Goal: Transaction & Acquisition: Complete application form

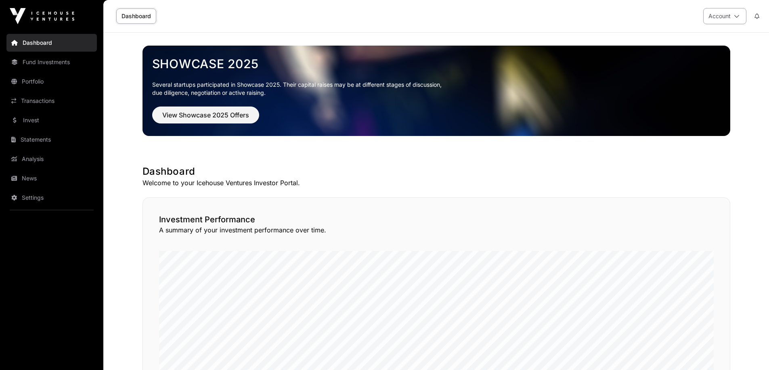
click at [722, 16] on button "Account" at bounding box center [724, 16] width 43 height 16
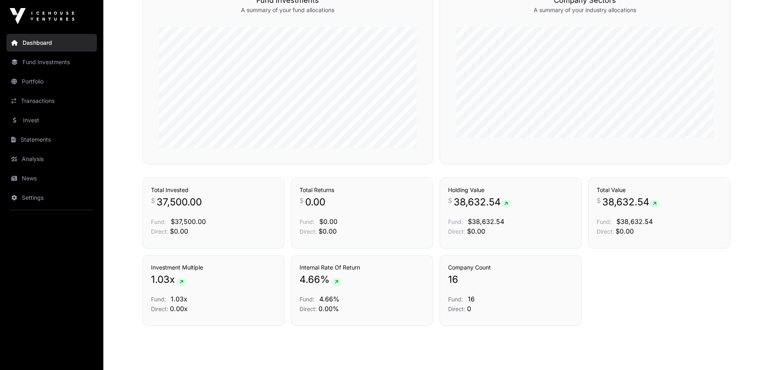
scroll to position [508, 0]
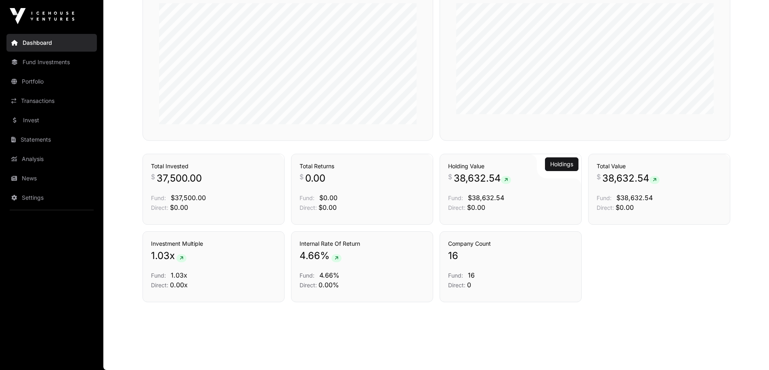
click at [468, 181] on span "38,632.54" at bounding box center [482, 178] width 57 height 13
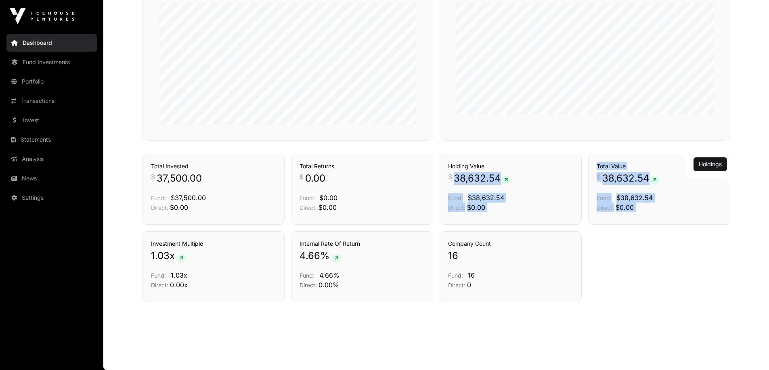
drag, startPoint x: 468, startPoint y: 181, endPoint x: 604, endPoint y: 209, distance: 139.0
click at [604, 209] on div "Transactions Total Invested $ 37,500.00 Fund: $37,500.00 Direct: $0.00 Transact…" at bounding box center [436, 189] width 588 height 71
click at [604, 209] on span "Direct:" at bounding box center [604, 207] width 17 height 7
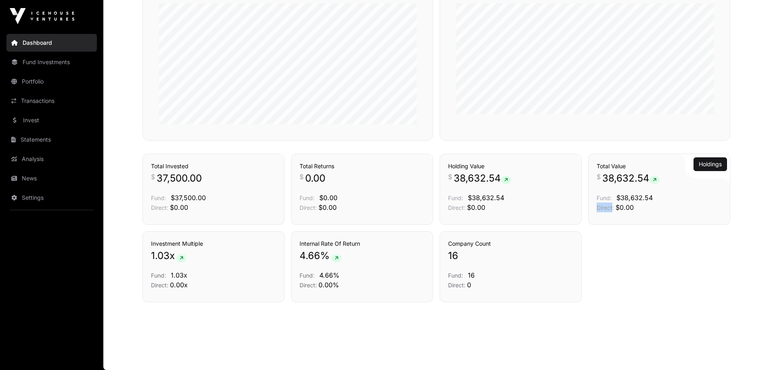
click at [604, 209] on span "Direct:" at bounding box center [604, 207] width 17 height 7
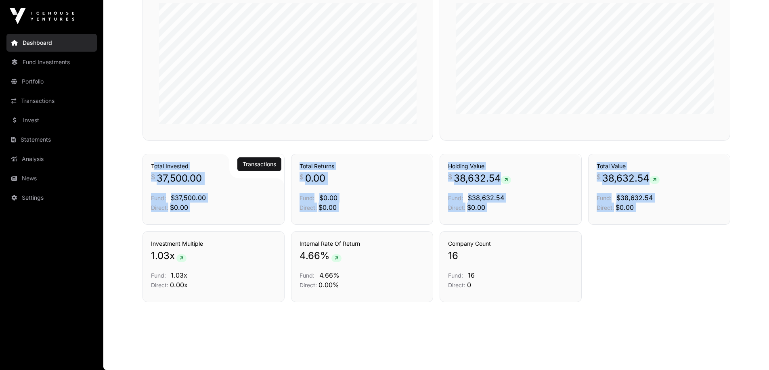
drag, startPoint x: 604, startPoint y: 209, endPoint x: 176, endPoint y: 167, distance: 430.6
click at [176, 167] on div "Transactions Total Invested $ 37,500.00 Fund: $37,500.00 Direct: $0.00 Transact…" at bounding box center [436, 189] width 588 height 71
click at [176, 167] on h3 "Total Invested" at bounding box center [213, 166] width 125 height 8
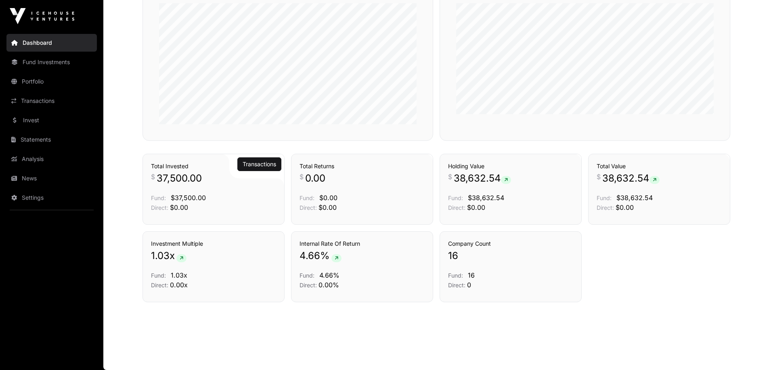
click at [176, 167] on h3 "Total Invested" at bounding box center [213, 166] width 125 height 8
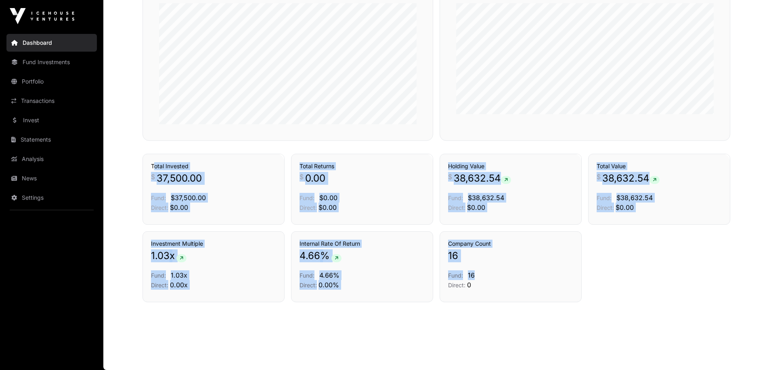
drag, startPoint x: 176, startPoint y: 167, endPoint x: 563, endPoint y: 273, distance: 401.8
click at [563, 273] on p "Fund: 16" at bounding box center [510, 275] width 125 height 10
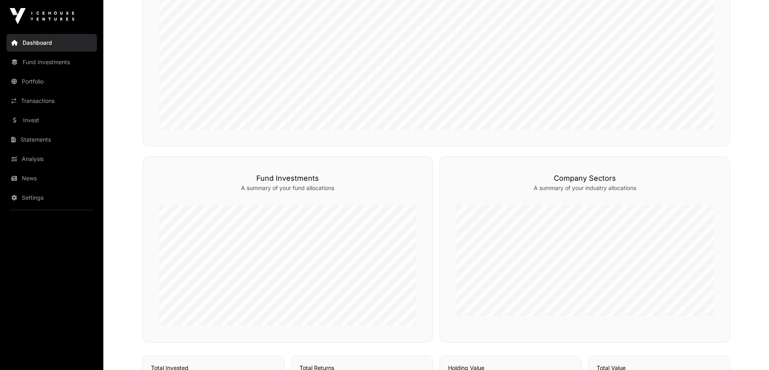
scroll to position [145, 0]
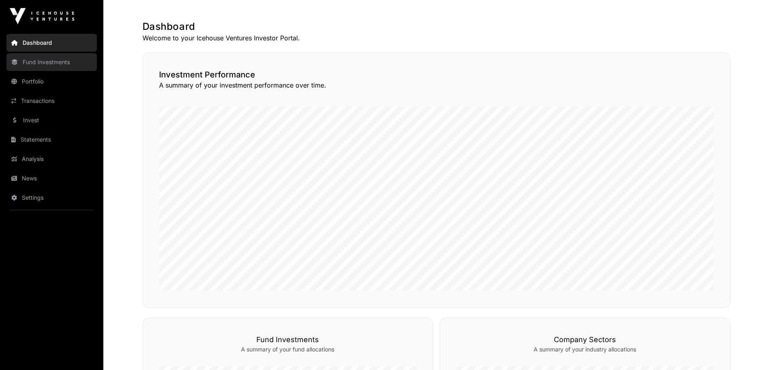
click at [36, 64] on link "Fund Investments" at bounding box center [51, 62] width 90 height 18
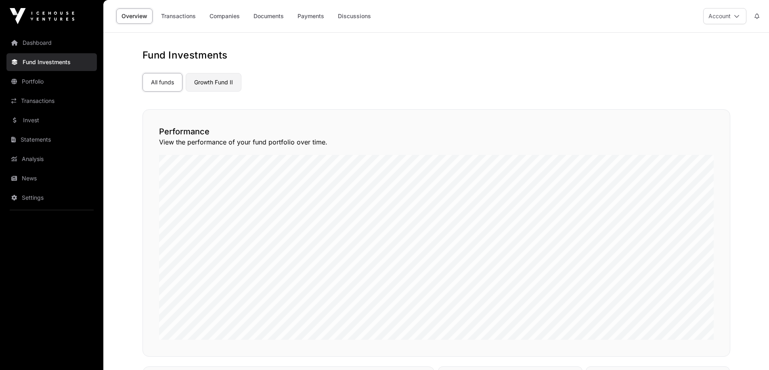
click at [219, 81] on link "Growth Fund II" at bounding box center [214, 82] width 56 height 19
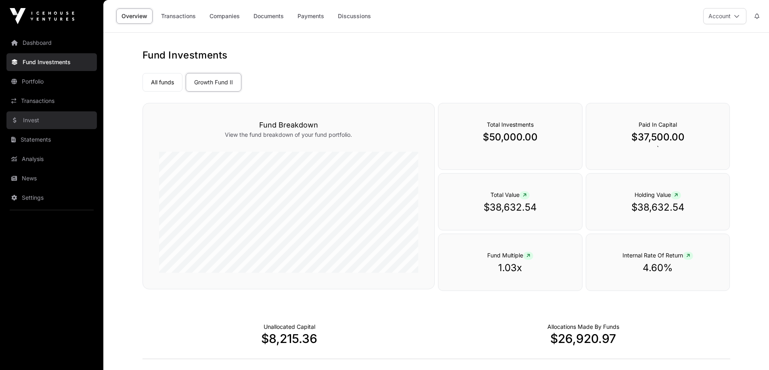
click at [40, 125] on link "Invest" at bounding box center [51, 120] width 90 height 18
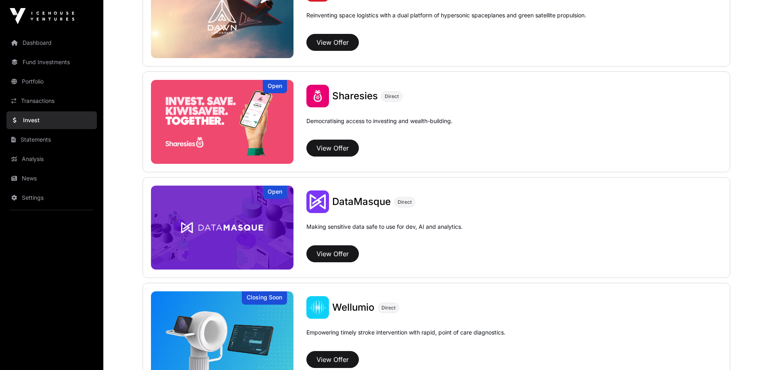
scroll to position [1130, 0]
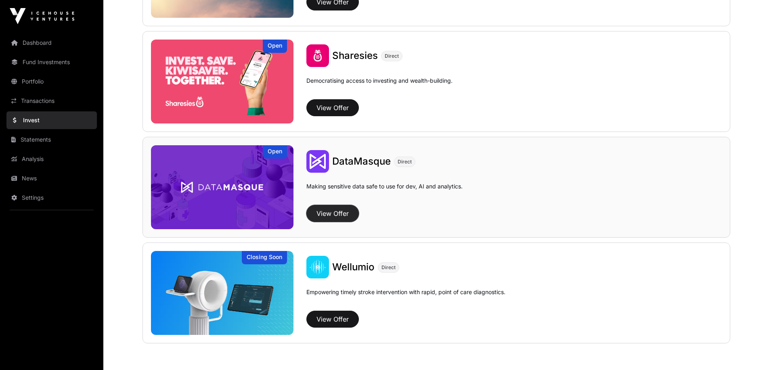
click at [335, 214] on button "View Offer" at bounding box center [332, 213] width 52 height 17
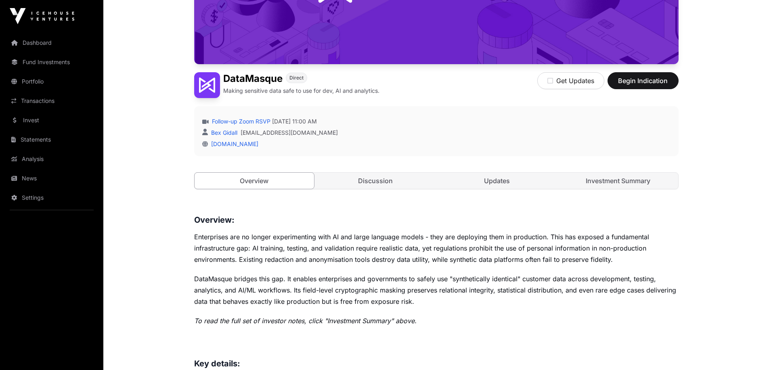
scroll to position [242, 0]
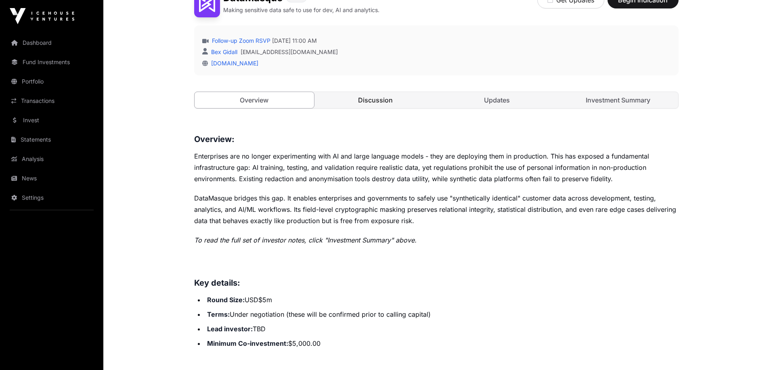
click at [390, 92] on link "Discussion" at bounding box center [376, 100] width 120 height 16
click at [387, 104] on link "Discussion" at bounding box center [376, 100] width 120 height 16
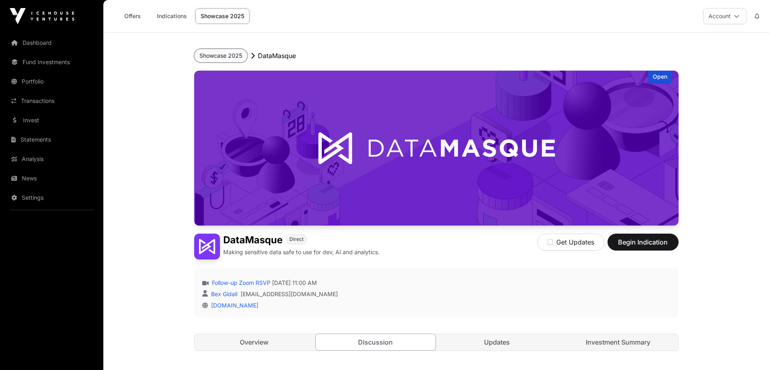
click at [226, 61] on button "Showcase 2025" at bounding box center [220, 56] width 53 height 14
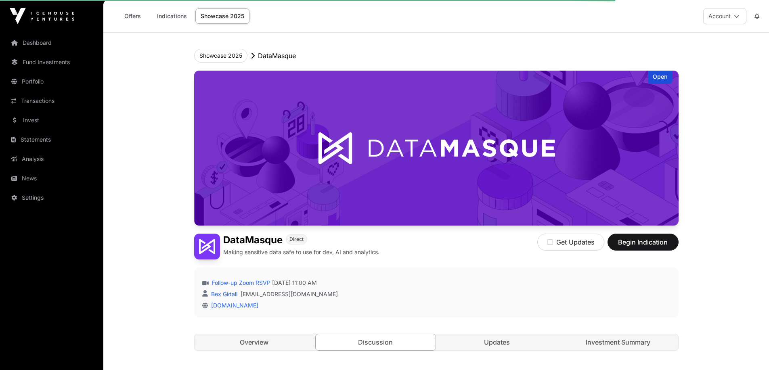
click at [262, 54] on p "DataMasque" at bounding box center [277, 56] width 38 height 10
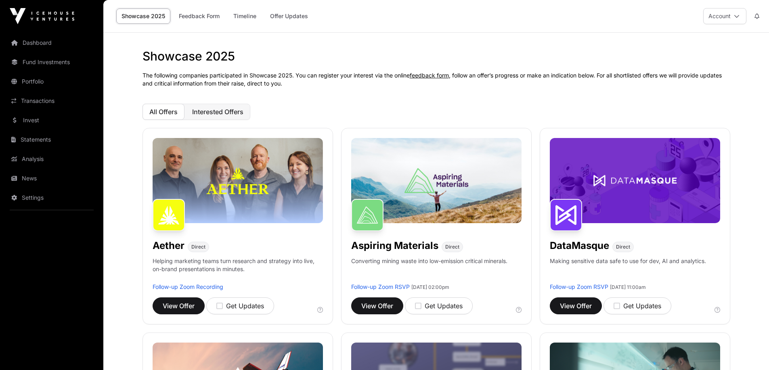
click at [214, 107] on button "Interested Offers" at bounding box center [217, 112] width 65 height 16
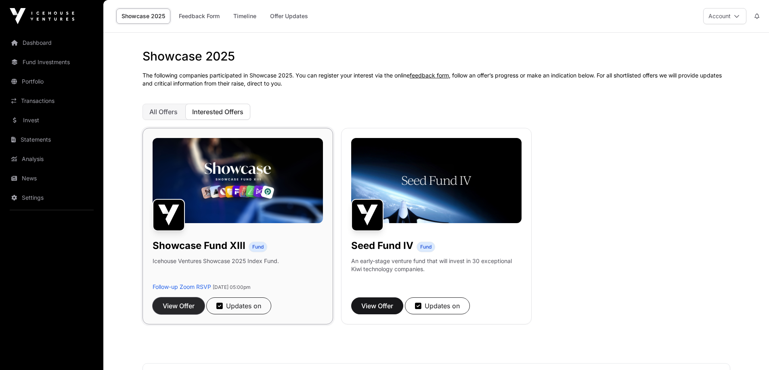
click at [179, 305] on span "View Offer" at bounding box center [179, 306] width 32 height 10
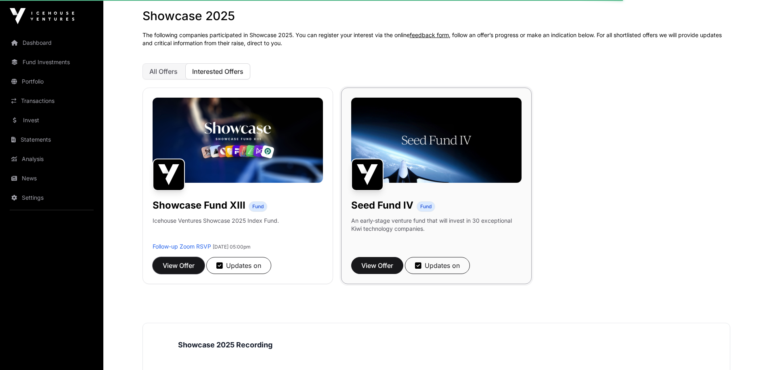
scroll to position [81, 0]
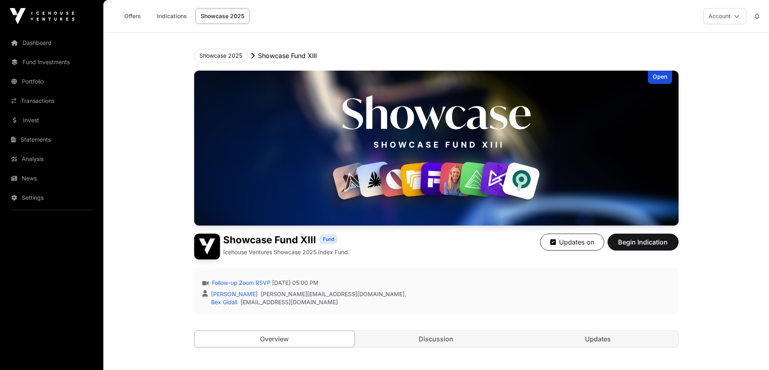
scroll to position [81, 0]
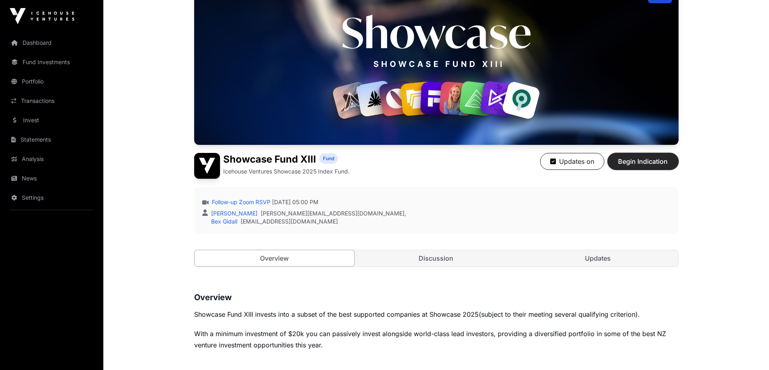
click at [648, 157] on span "Begin Indication" at bounding box center [642, 162] width 51 height 10
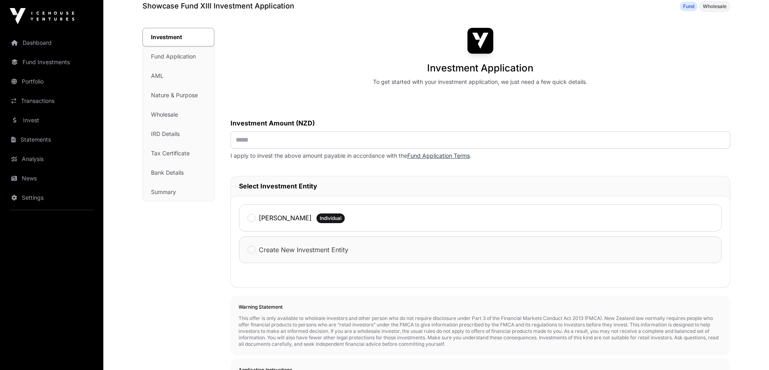
scroll to position [81, 0]
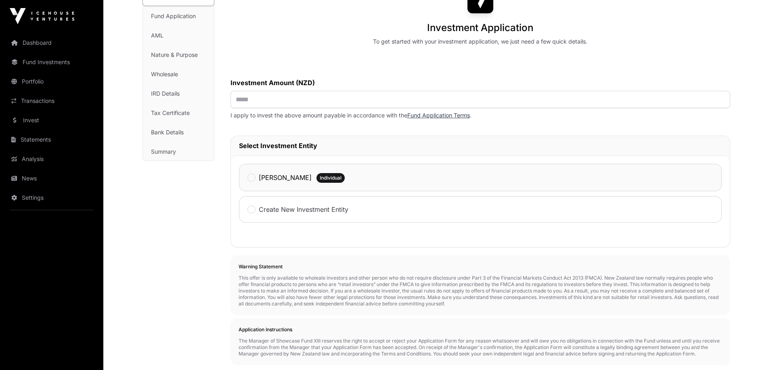
click at [311, 176] on label "[PERSON_NAME]" at bounding box center [285, 178] width 53 height 10
click at [298, 106] on input "text" at bounding box center [480, 99] width 500 height 17
click at [353, 136] on div "Investment Application To get started with your investment application, we just…" at bounding box center [480, 252] width 500 height 531
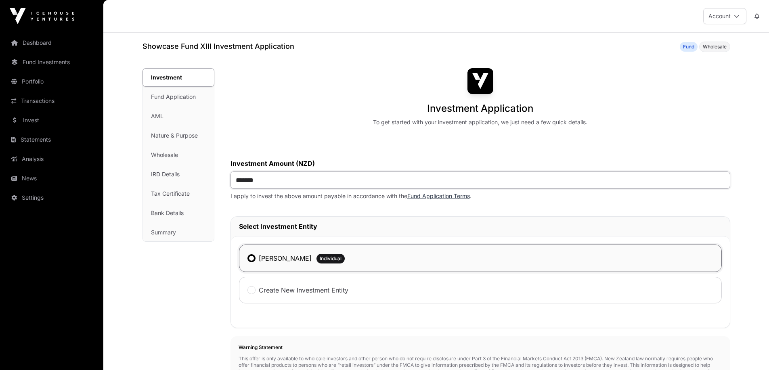
click at [358, 175] on input "*******" at bounding box center [480, 179] width 500 height 17
type input "*******"
click at [379, 121] on div "To get started with your investment application, we just need a few quick detai…" at bounding box center [480, 122] width 214 height 8
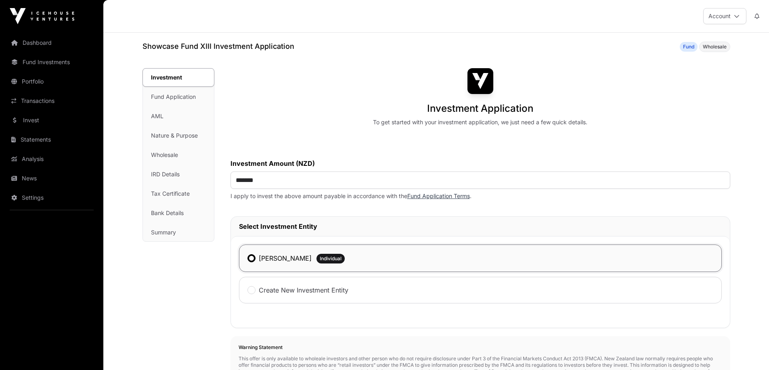
scroll to position [202, 0]
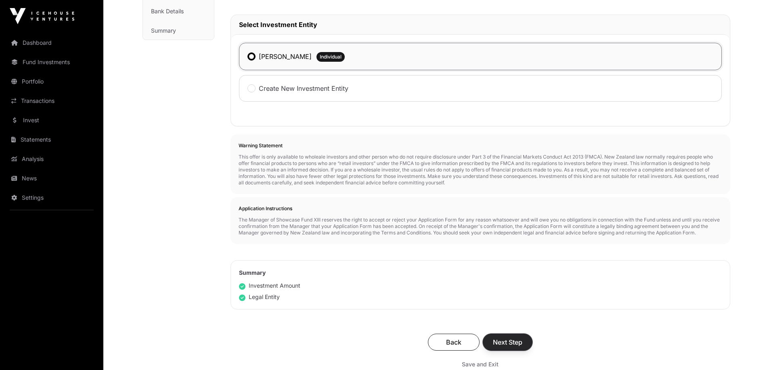
click at [515, 343] on span "Next Step" at bounding box center [507, 342] width 29 height 10
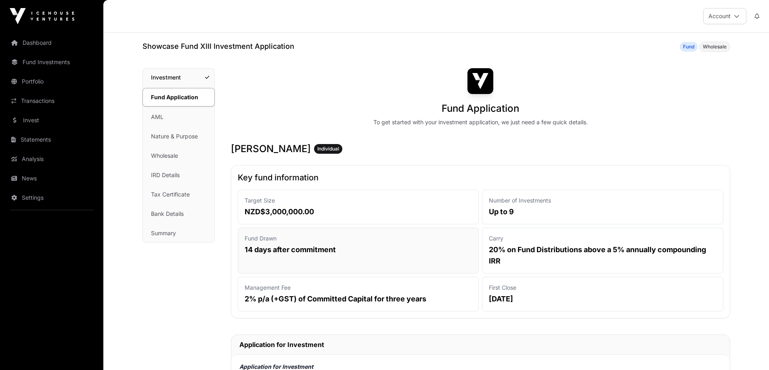
scroll to position [81, 0]
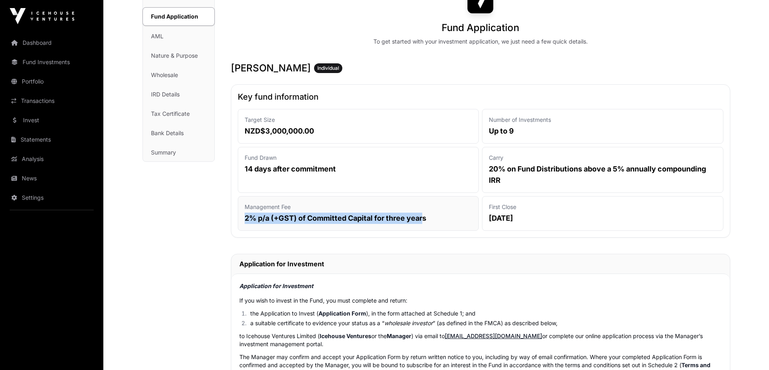
drag, startPoint x: 245, startPoint y: 217, endPoint x: 422, endPoint y: 218, distance: 177.1
click at [422, 218] on p "2% p/a (+GST) of Committed Capital for three years" at bounding box center [359, 218] width 228 height 11
click at [422, 217] on p "2% p/a (+GST) of Committed Capital for three years" at bounding box center [359, 218] width 228 height 11
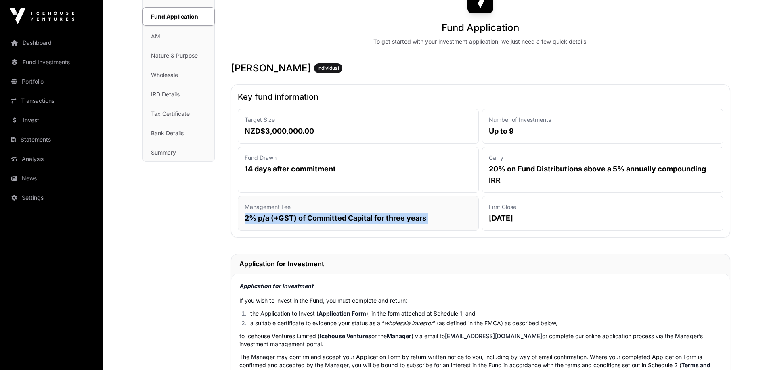
click at [427, 217] on p "2% p/a (+GST) of Committed Capital for three years" at bounding box center [359, 218] width 228 height 11
click at [458, 225] on div "Management Fee 2% p/a (+GST) of Committed Capital for three years" at bounding box center [358, 213] width 241 height 35
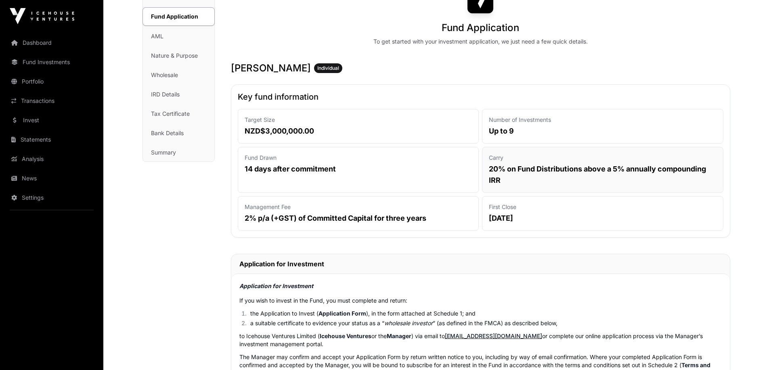
click at [527, 168] on p "20% on Fund Distributions above a 5% annually compounding IRR" at bounding box center [603, 174] width 228 height 23
drag, startPoint x: 527, startPoint y: 168, endPoint x: 593, endPoint y: 166, distance: 66.2
click at [593, 166] on p "20% on Fund Distributions above a 5% annually compounding IRR" at bounding box center [603, 174] width 228 height 23
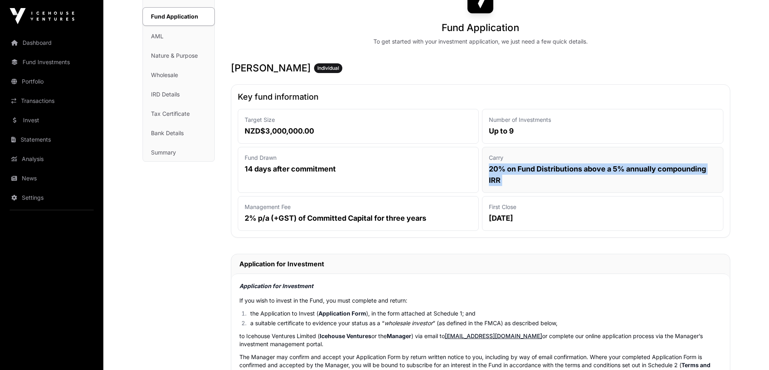
click at [593, 166] on p "20% on Fund Distributions above a 5% annually compounding IRR" at bounding box center [603, 174] width 228 height 23
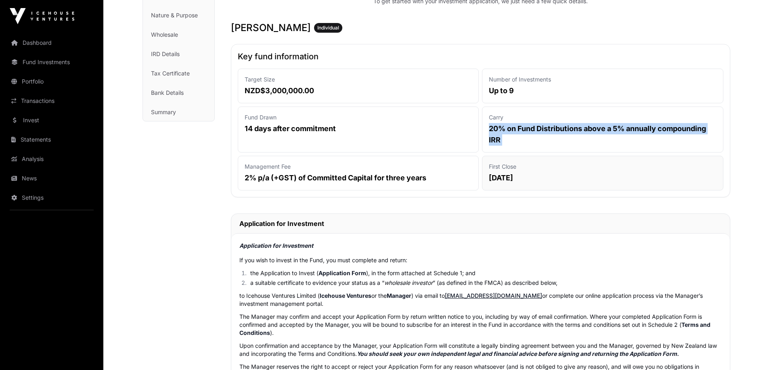
scroll to position [161, 0]
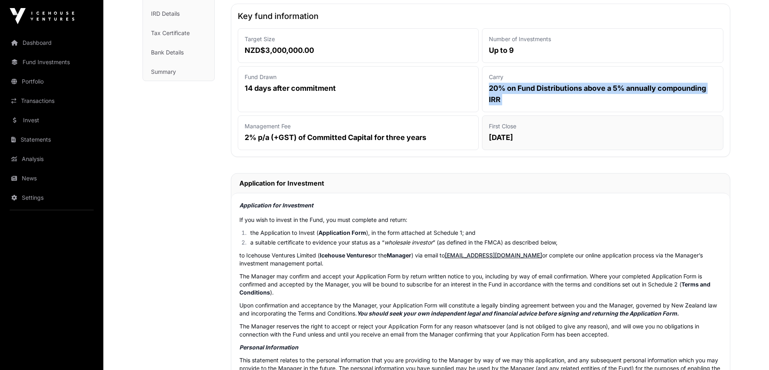
drag, startPoint x: 497, startPoint y: 139, endPoint x: 580, endPoint y: 148, distance: 83.2
click at [580, 148] on div "First Close [DATE]" at bounding box center [602, 132] width 241 height 35
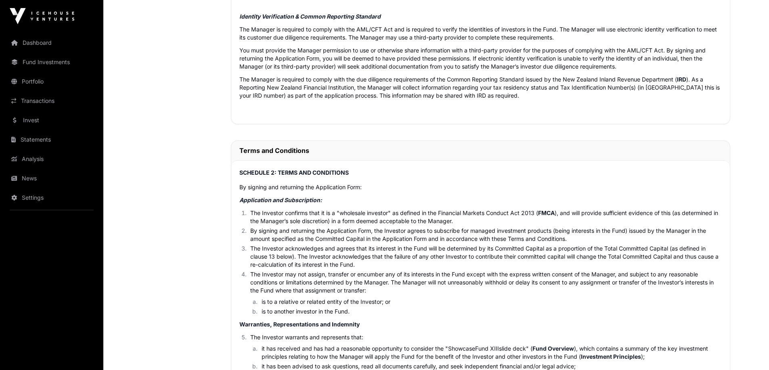
scroll to position [928, 0]
